Goal: Task Accomplishment & Management: Use online tool/utility

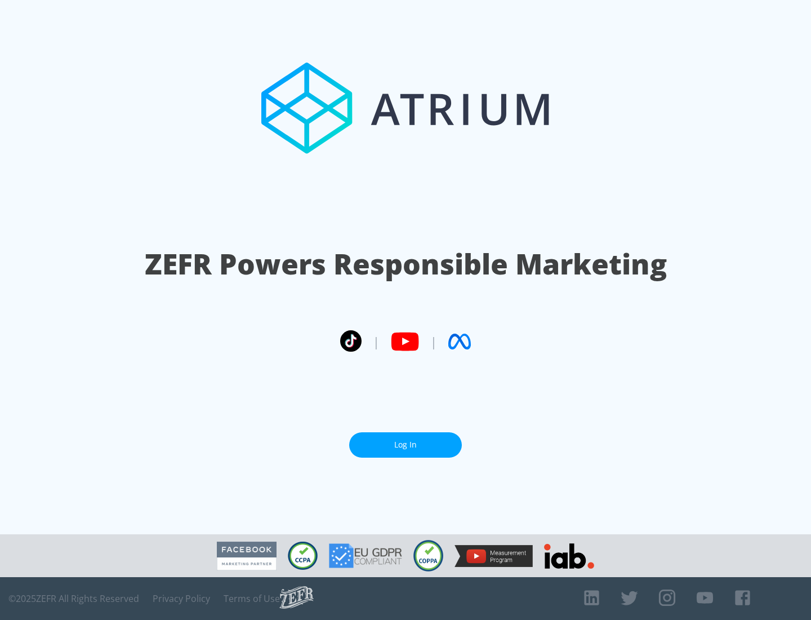
click at [406, 440] on link "Log In" at bounding box center [405, 444] width 113 height 25
